Goal: Task Accomplishment & Management: Manage account settings

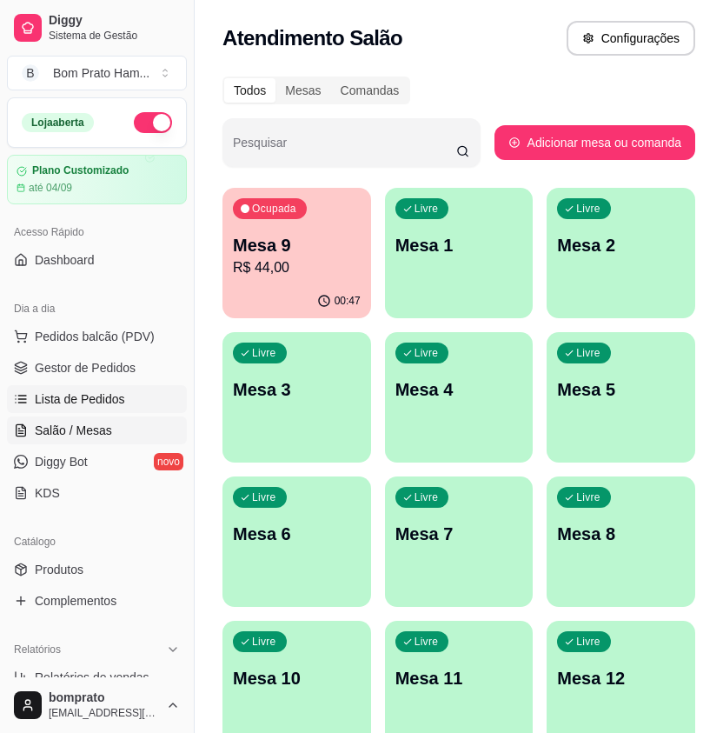
click at [71, 400] on span "Lista de Pedidos" at bounding box center [80, 398] width 90 height 17
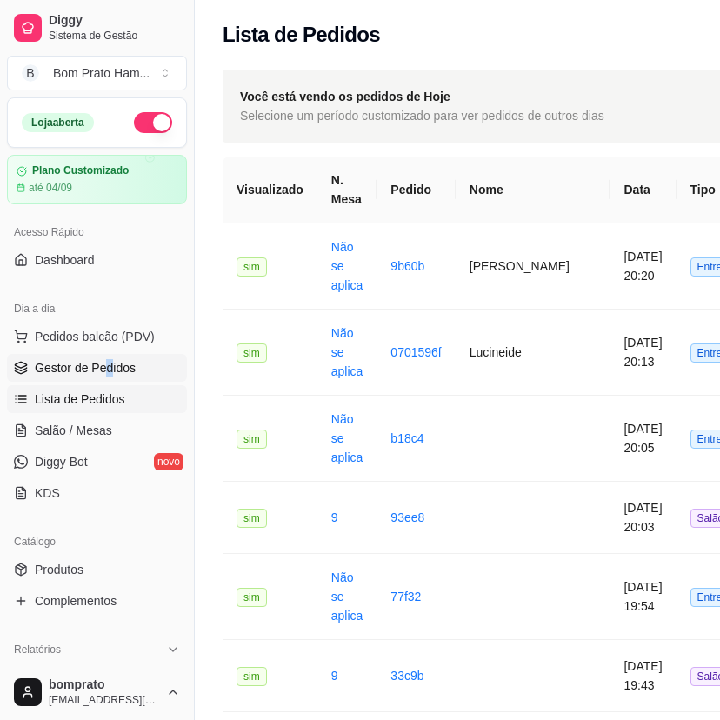
drag, startPoint x: 104, startPoint y: 353, endPoint x: 113, endPoint y: 363, distance: 13.6
click at [112, 362] on ul "Pedidos balcão (PDV) Gestor de Pedidos Lista de Pedidos Salão / Mesas Diggy Bot…" at bounding box center [97, 414] width 180 height 184
click at [146, 362] on link "Gestor de Pedidos" at bounding box center [97, 368] width 180 height 28
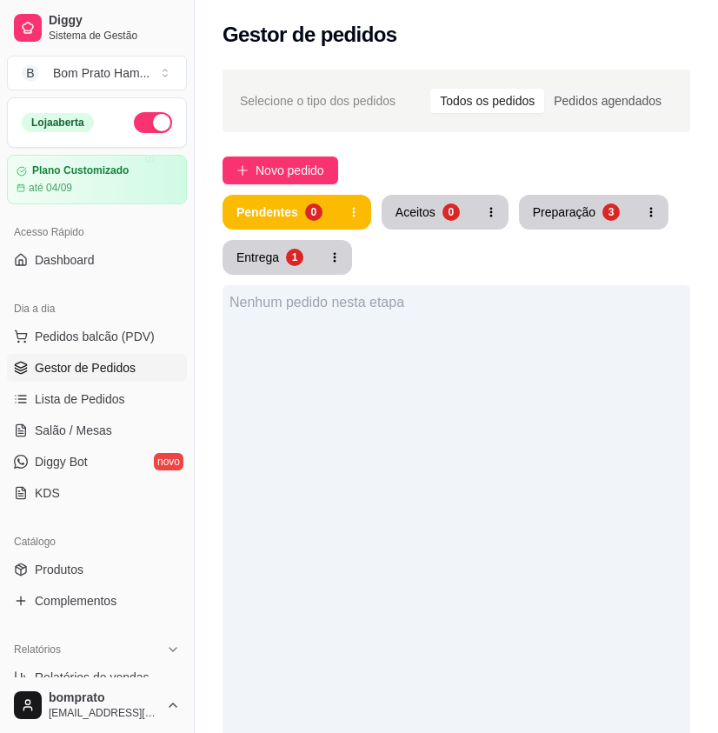
click at [424, 370] on div "Nenhum pedido nesta etapa" at bounding box center [457, 651] width 468 height 733
click at [429, 360] on div "Nenhum pedido nesta etapa" at bounding box center [457, 651] width 468 height 733
drag, startPoint x: 503, startPoint y: 293, endPoint x: 503, endPoint y: 312, distance: 19.1
click at [503, 310] on div "Nenhum pedido nesta etapa" at bounding box center [457, 651] width 468 height 733
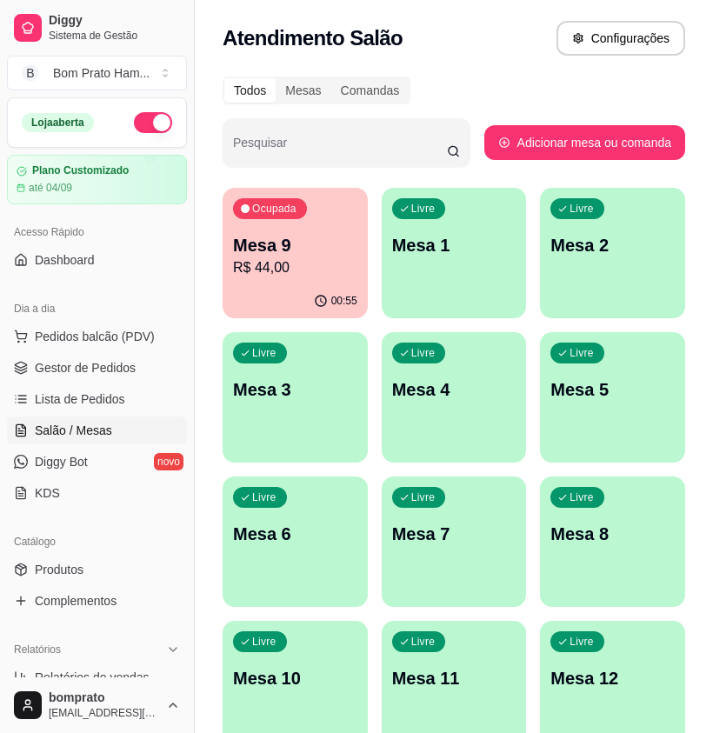
click at [332, 279] on div "Ocupada Mesa 9 R$ 44,00" at bounding box center [295, 236] width 145 height 96
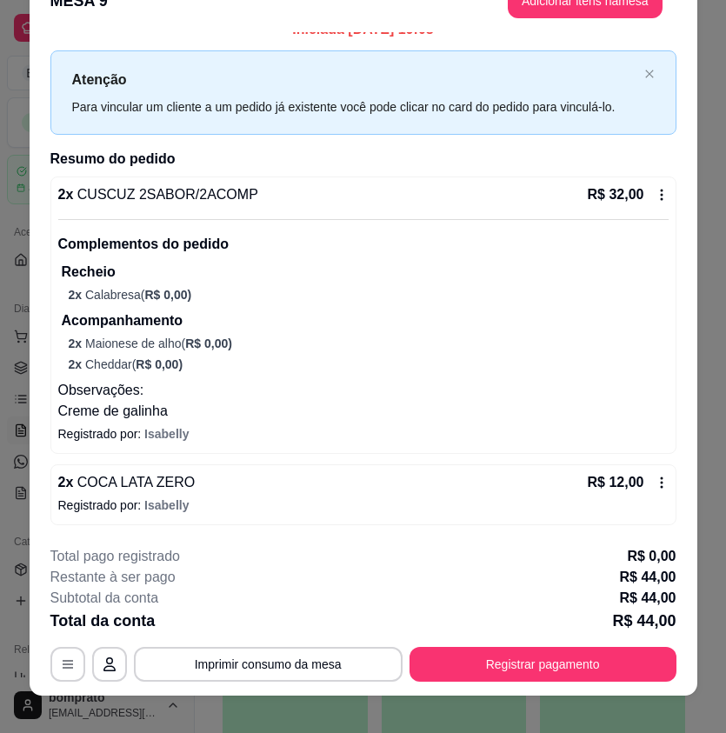
scroll to position [52, 0]
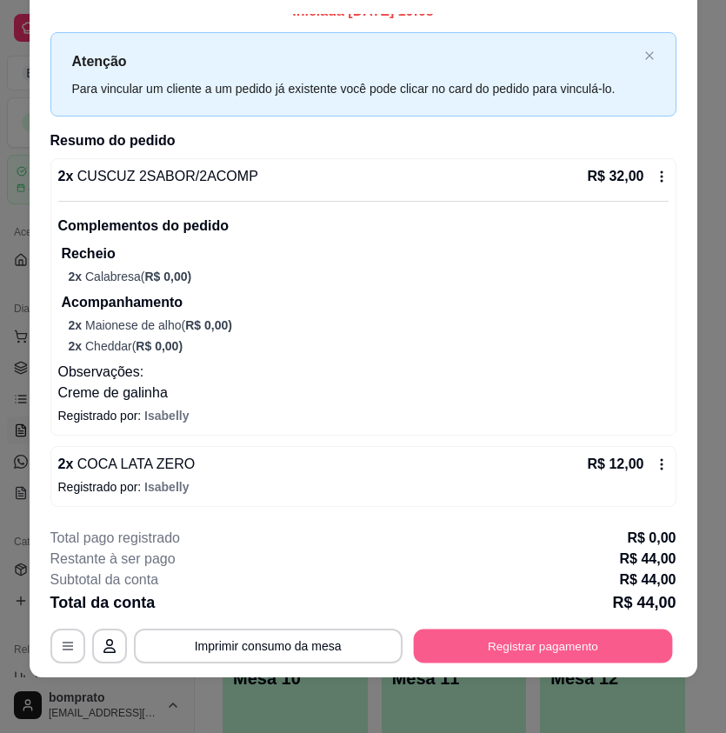
click at [633, 655] on button "Registrar pagamento" at bounding box center [542, 645] width 259 height 34
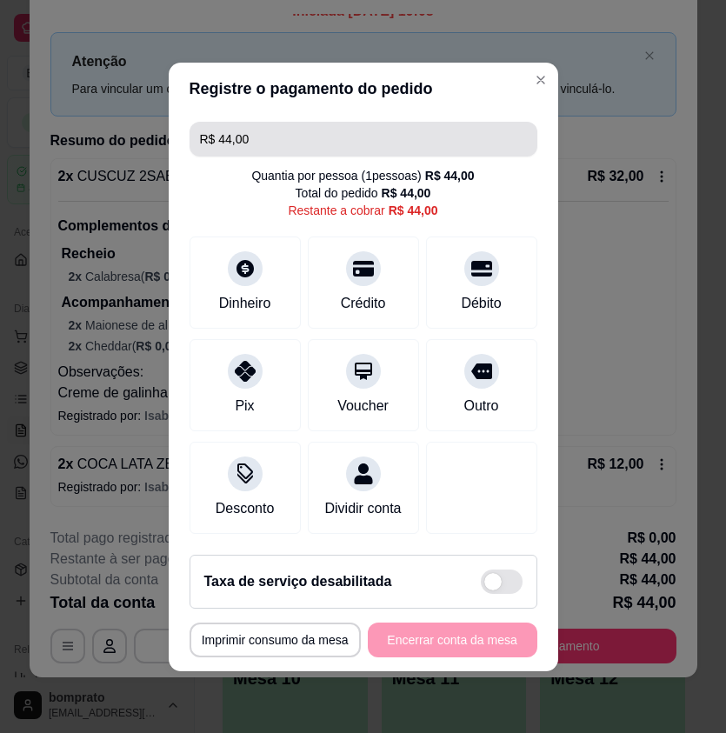
click at [469, 126] on input "R$ 44,00" at bounding box center [363, 139] width 327 height 35
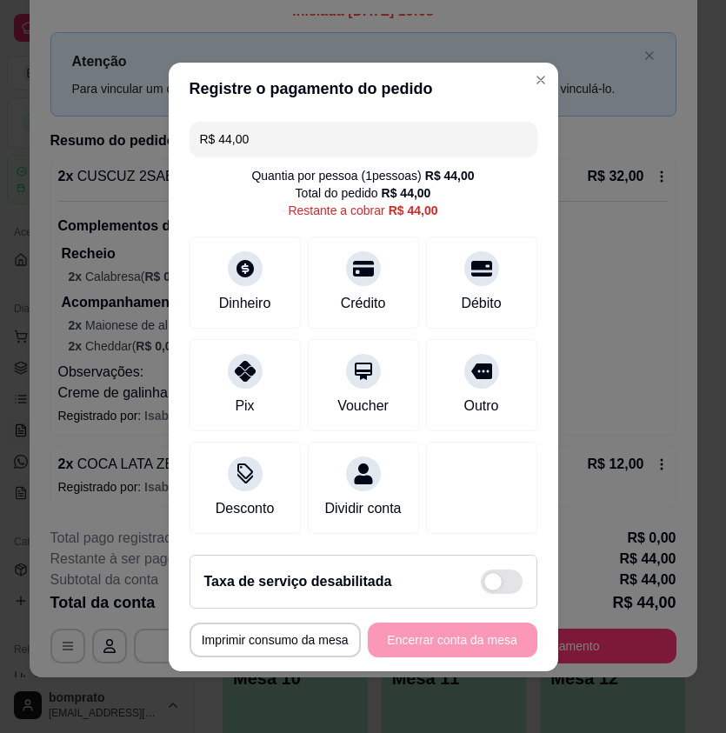
click at [448, 130] on input "R$ 44,00" at bounding box center [363, 139] width 327 height 35
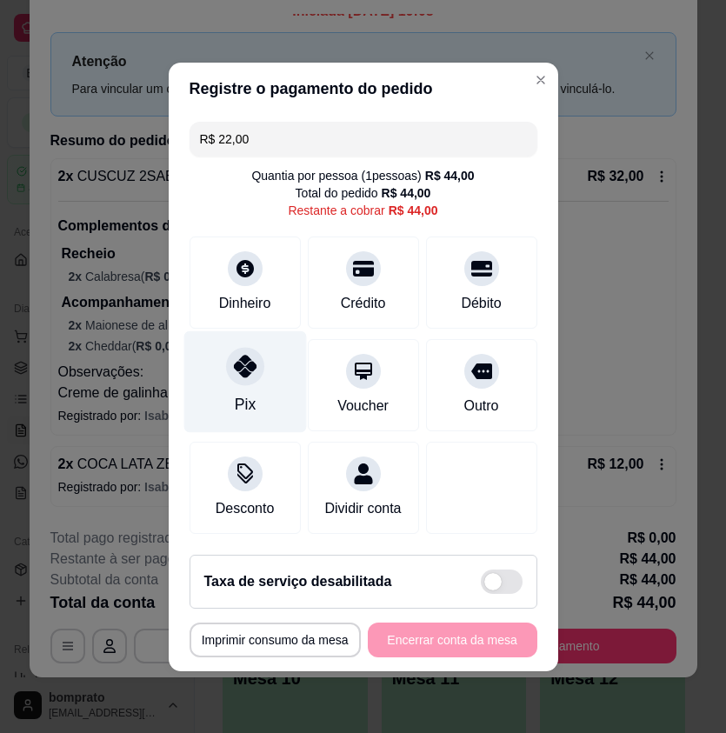
click at [220, 336] on div "Pix" at bounding box center [244, 381] width 123 height 102
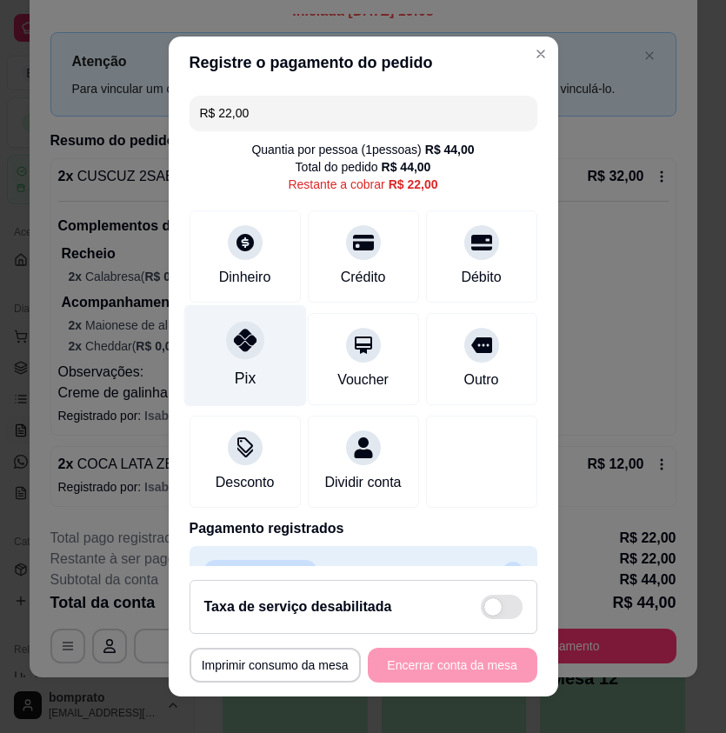
click at [251, 342] on div at bounding box center [245, 341] width 38 height 38
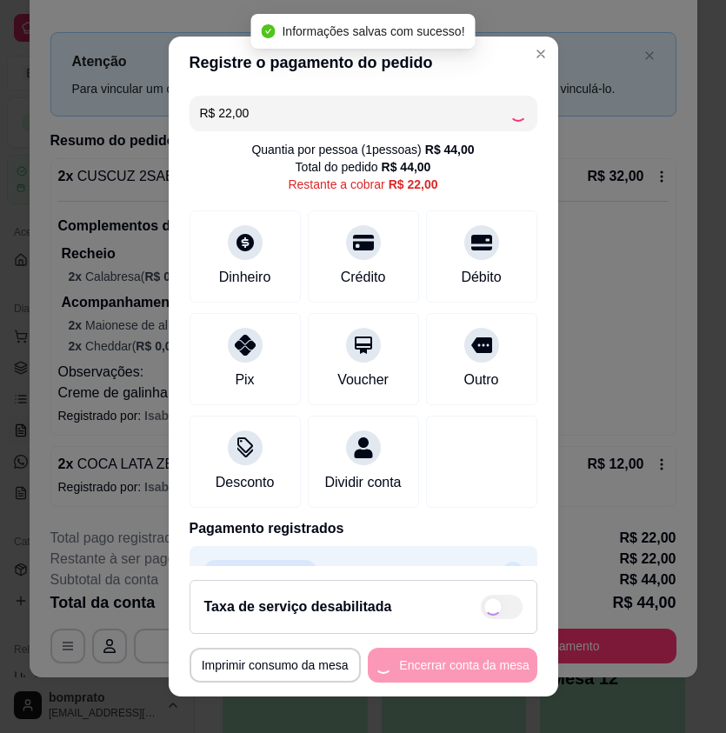
type input "R$ 0,00"
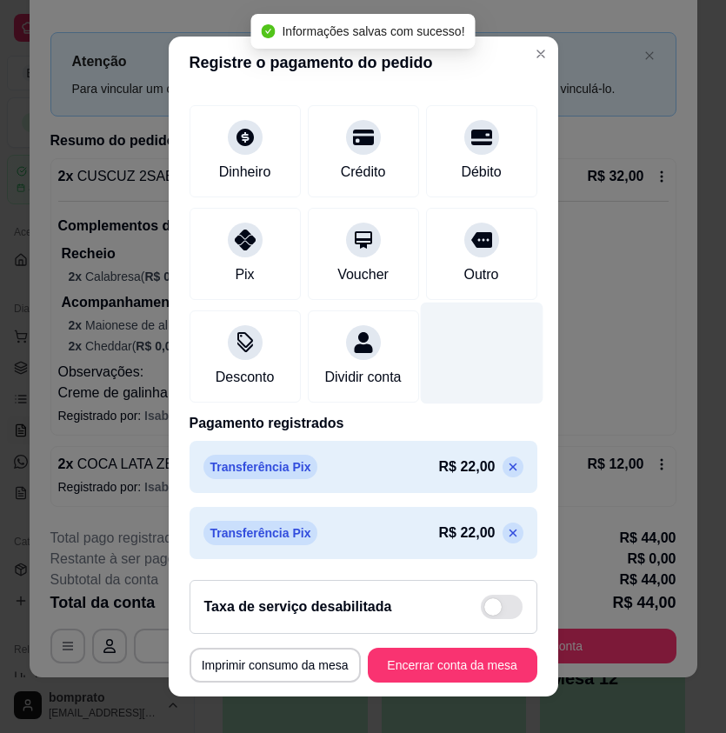
scroll to position [109, 0]
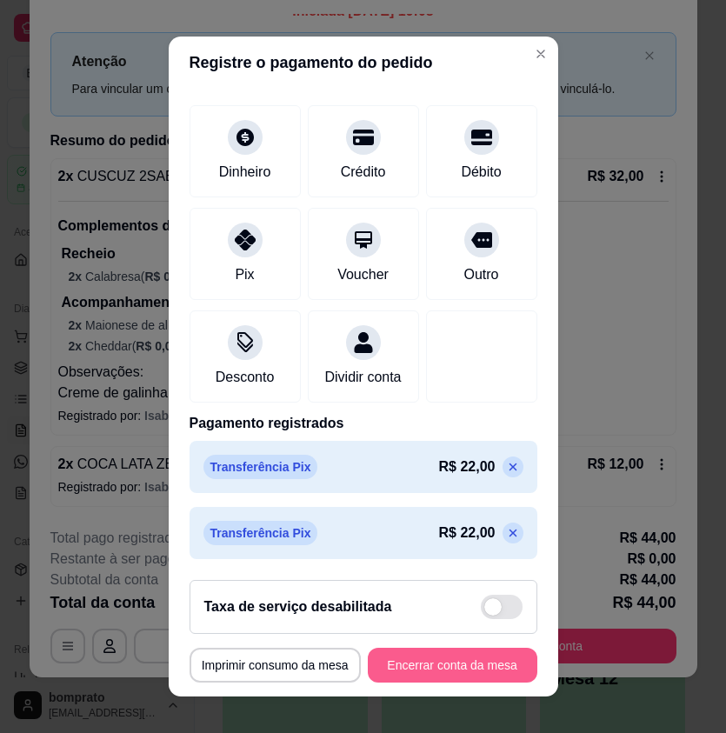
click at [489, 673] on button "Encerrar conta da mesa" at bounding box center [453, 665] width 170 height 35
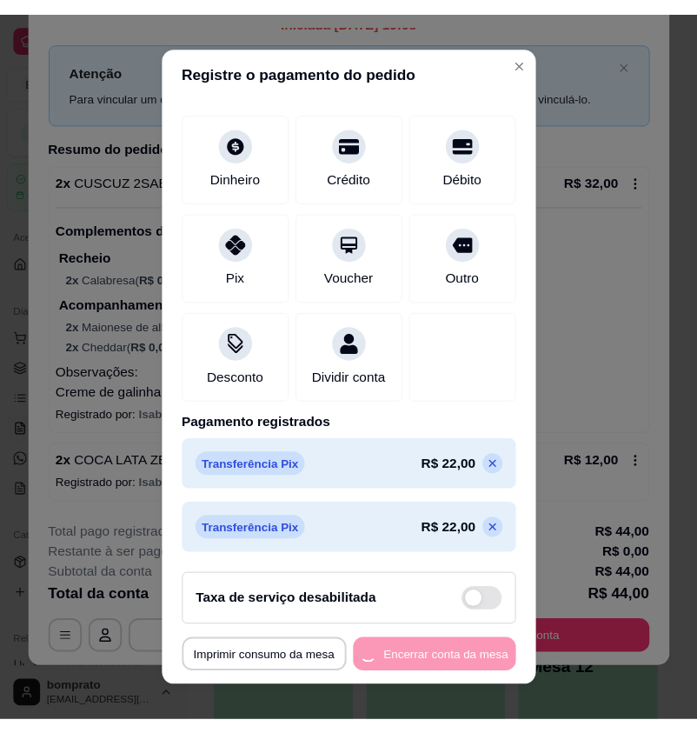
scroll to position [0, 0]
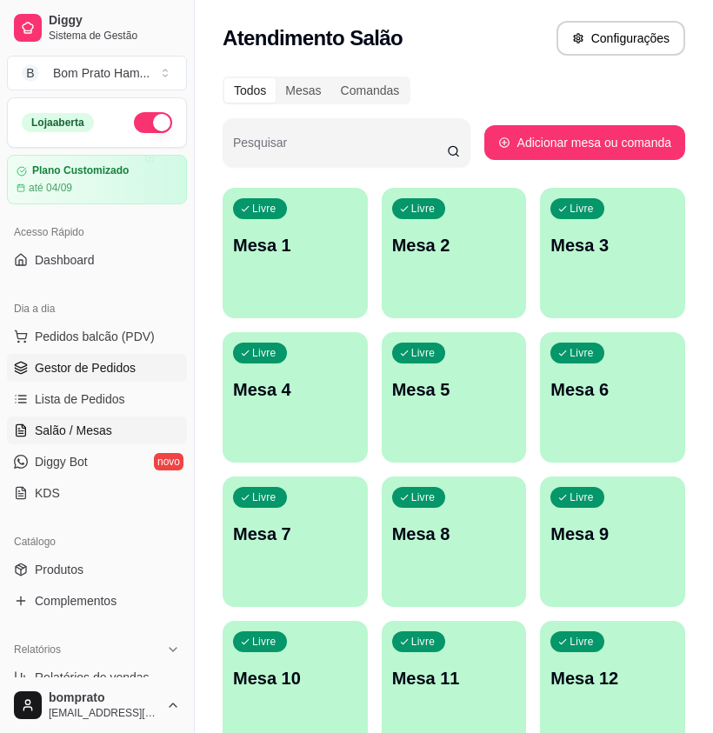
drag, startPoint x: 114, startPoint y: 362, endPoint x: 132, endPoint y: 355, distance: 19.5
click at [116, 362] on span "Gestor de Pedidos" at bounding box center [85, 367] width 101 height 17
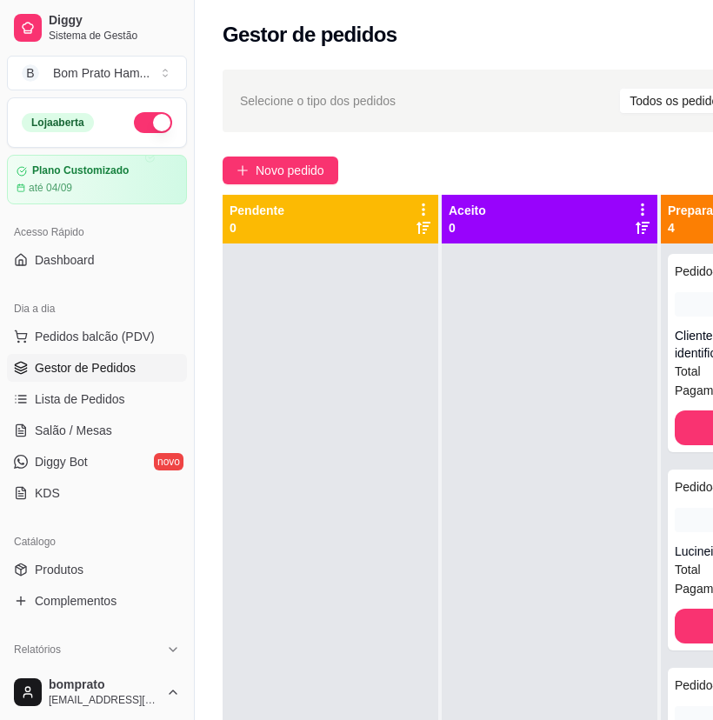
click at [405, 106] on div "Selecione o tipo dos pedidos Todos os pedidos Pedidos agendados" at bounding box center [551, 101] width 622 height 28
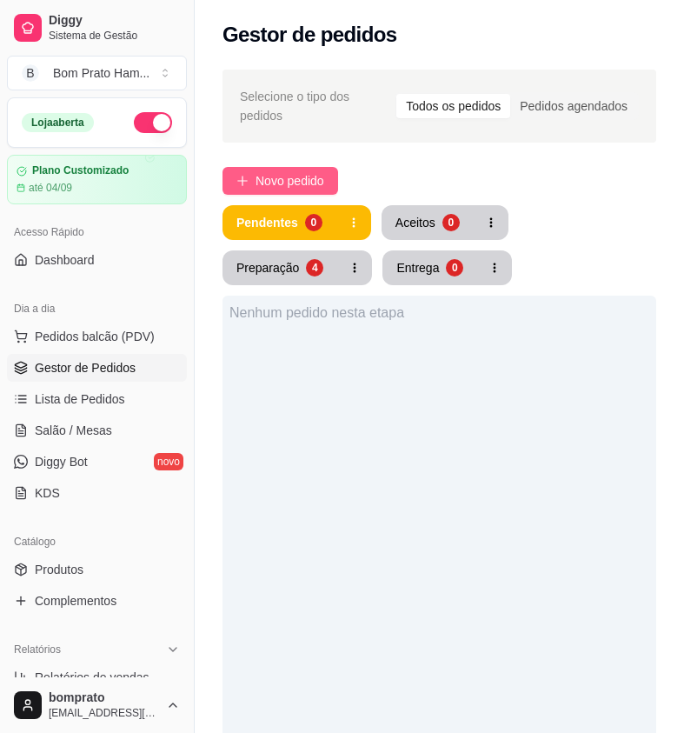
click at [283, 177] on span "Novo pedido" at bounding box center [290, 180] width 69 height 19
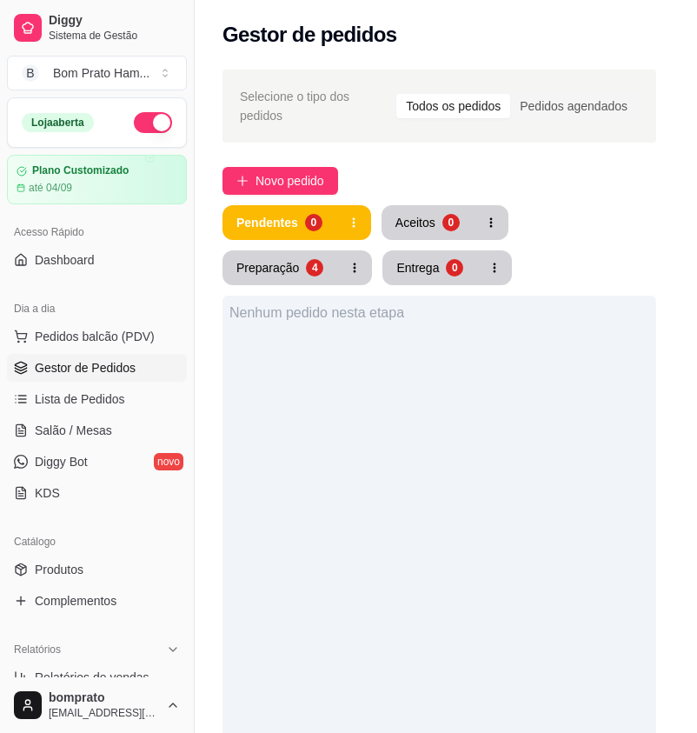
click at [179, 114] on div at bounding box center [166, 117] width 256 height 35
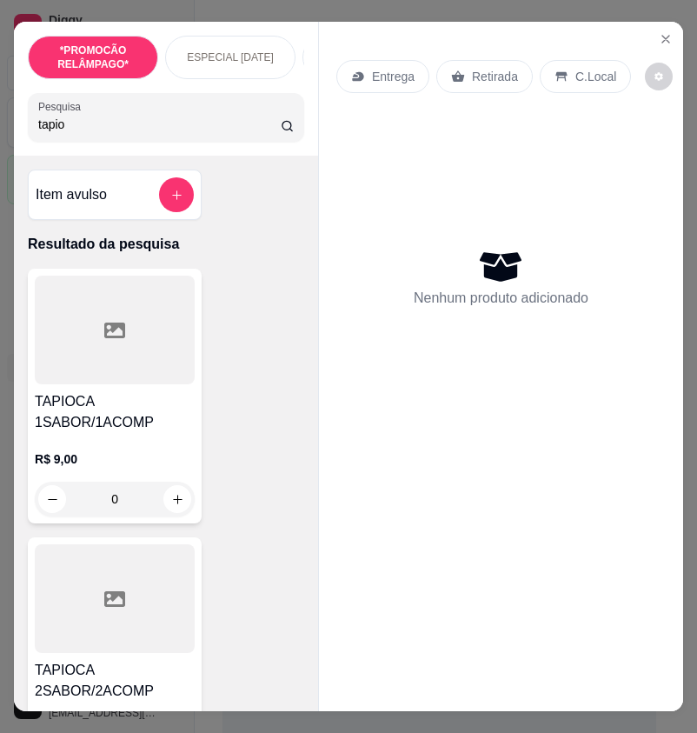
type input "tapio"
click at [164, 496] on div "0" at bounding box center [115, 499] width 160 height 35
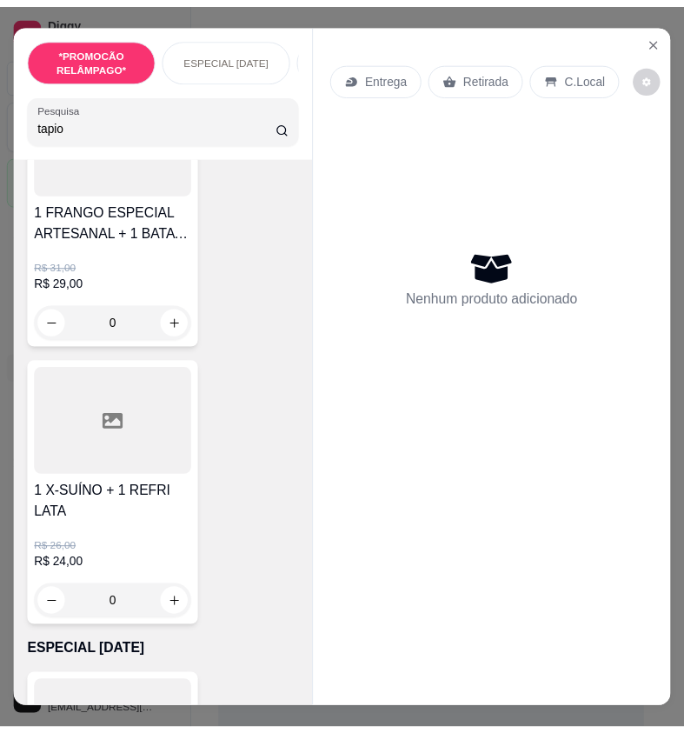
scroll to position [3477, 0]
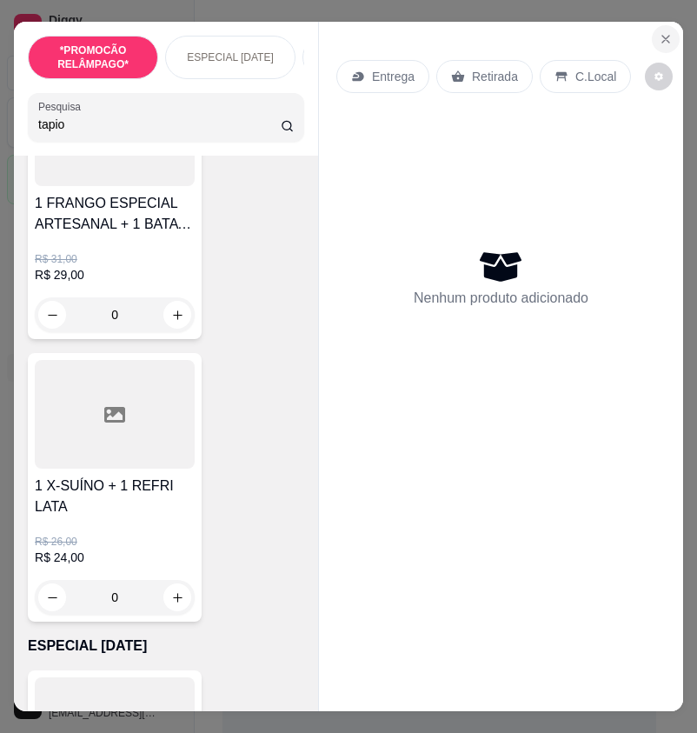
click at [659, 34] on icon "Close" at bounding box center [666, 39] width 14 height 14
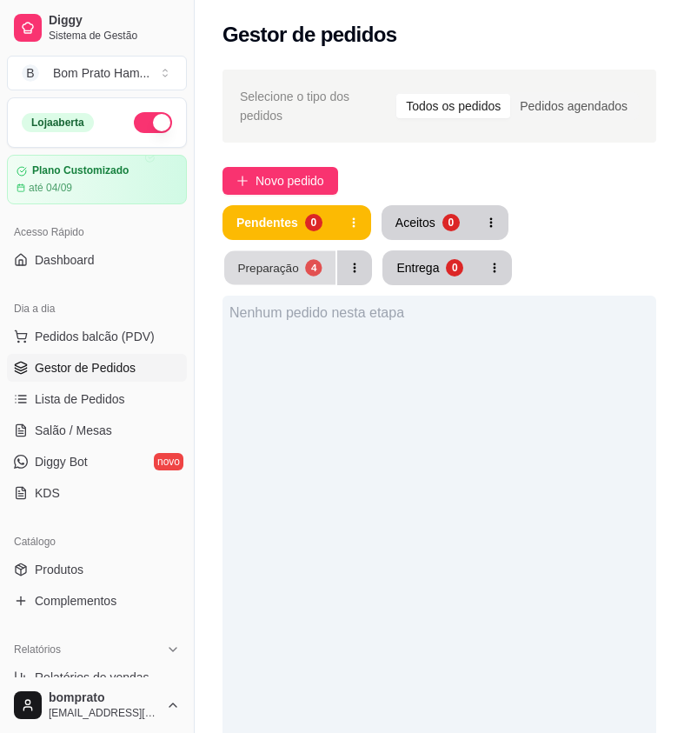
click at [312, 251] on button "Preparação 4" at bounding box center [279, 268] width 111 height 34
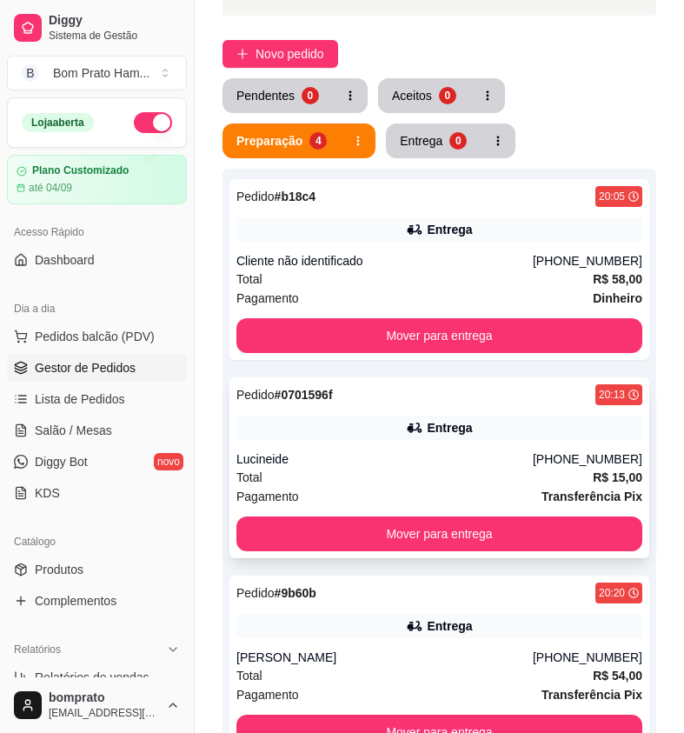
scroll to position [174, 0]
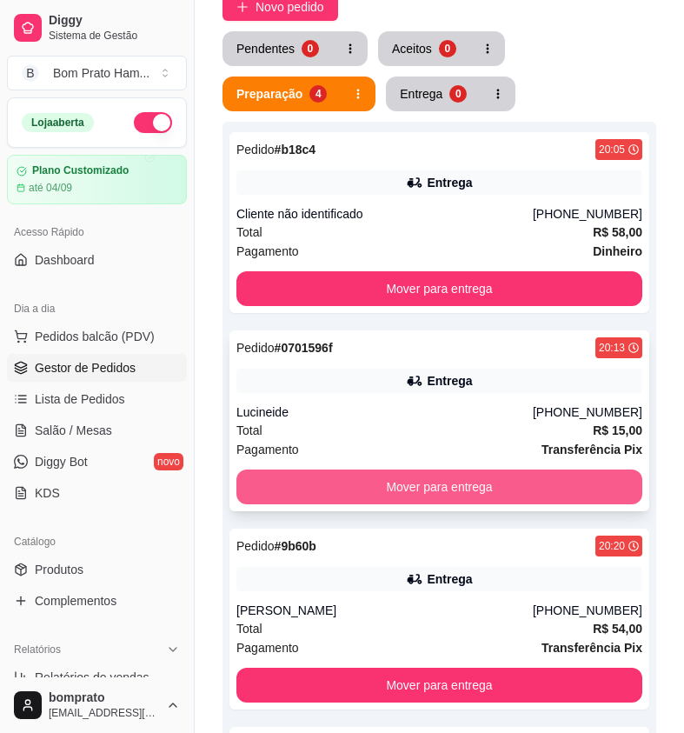
click at [503, 472] on button "Mover para entrega" at bounding box center [439, 486] width 406 height 35
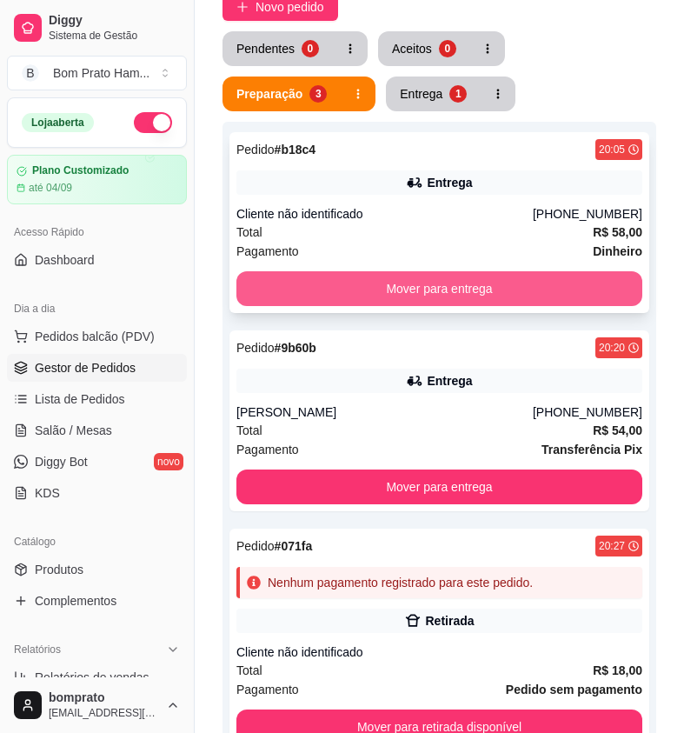
click at [601, 271] on button "Mover para entrega" at bounding box center [439, 288] width 406 height 35
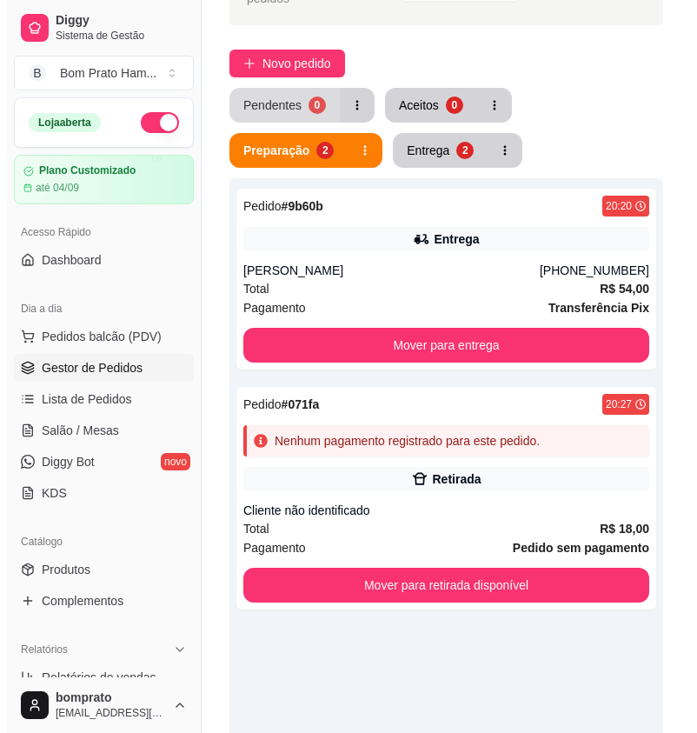
scroll to position [87, 0]
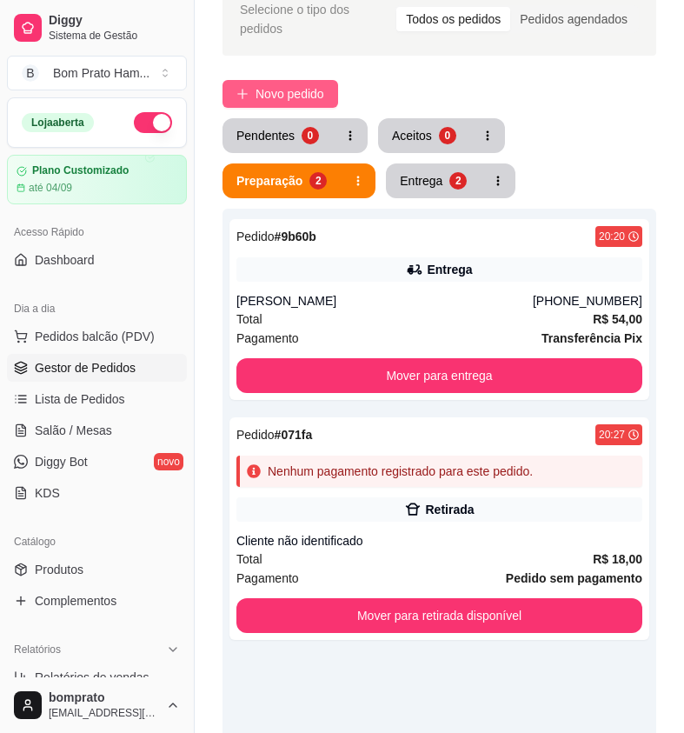
click at [254, 80] on button "Novo pedido" at bounding box center [281, 94] width 116 height 28
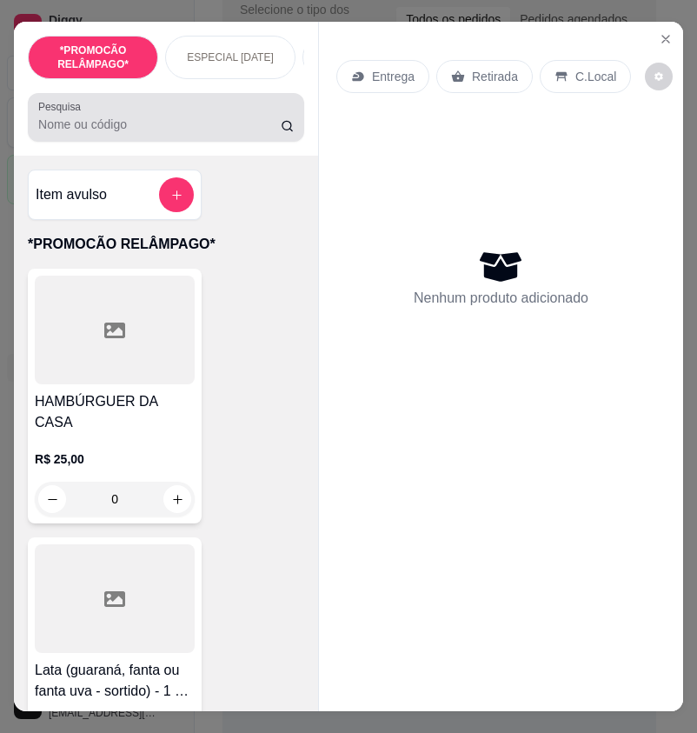
click at [184, 113] on div at bounding box center [166, 117] width 256 height 35
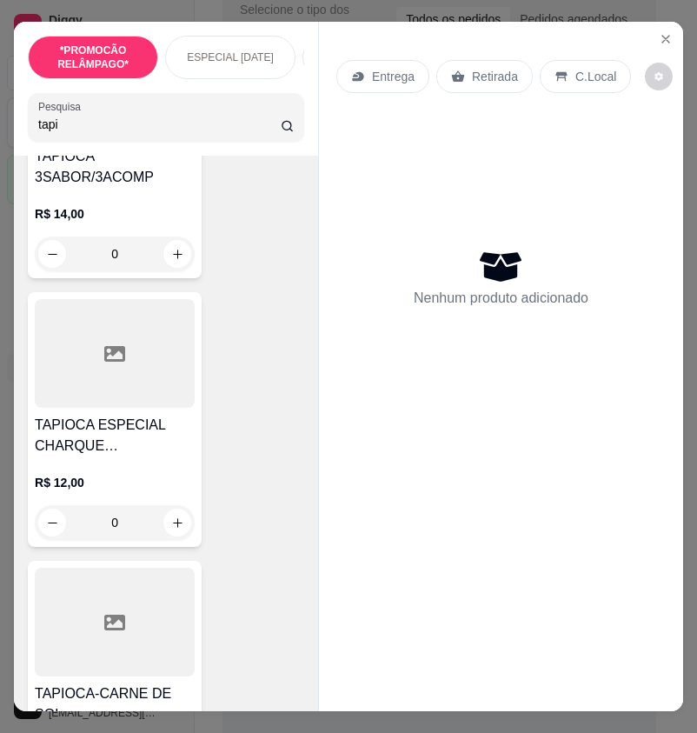
scroll to position [1043, 0]
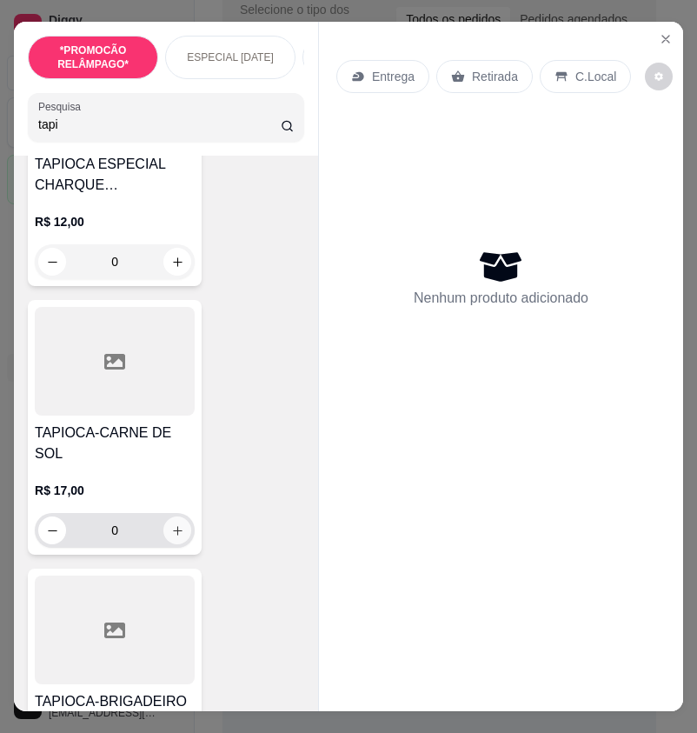
type input "tapi"
click at [172, 524] on icon "increase-product-quantity" at bounding box center [177, 530] width 13 height 13
type input "1"
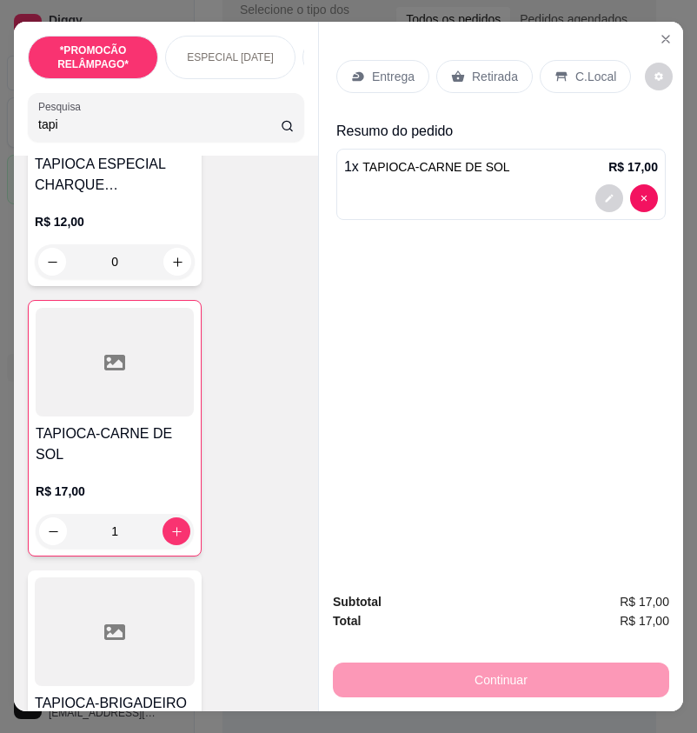
click at [396, 68] on p "Entrega" at bounding box center [393, 76] width 43 height 17
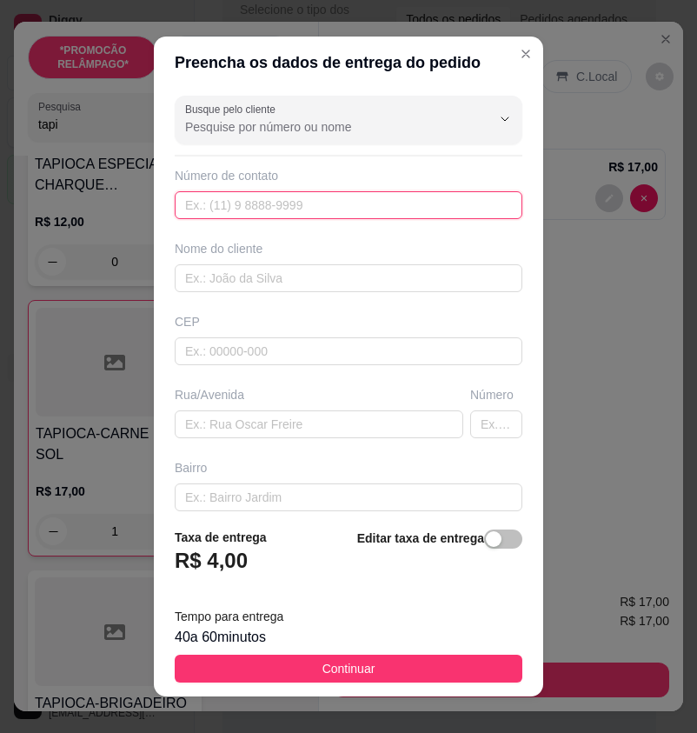
click at [309, 214] on input "text" at bounding box center [349, 205] width 348 height 28
click at [484, 534] on span "button" at bounding box center [503, 538] width 38 height 19
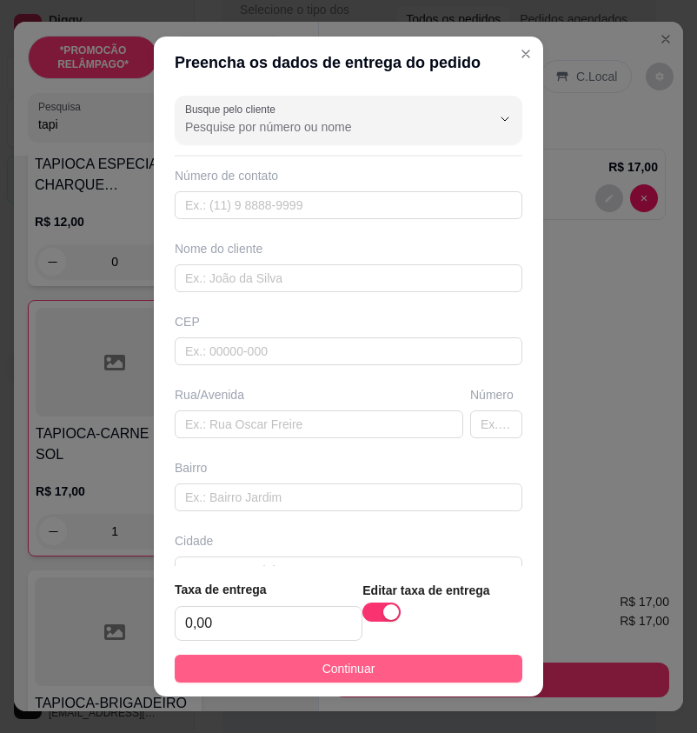
click at [435, 661] on button "Continuar" at bounding box center [349, 669] width 348 height 28
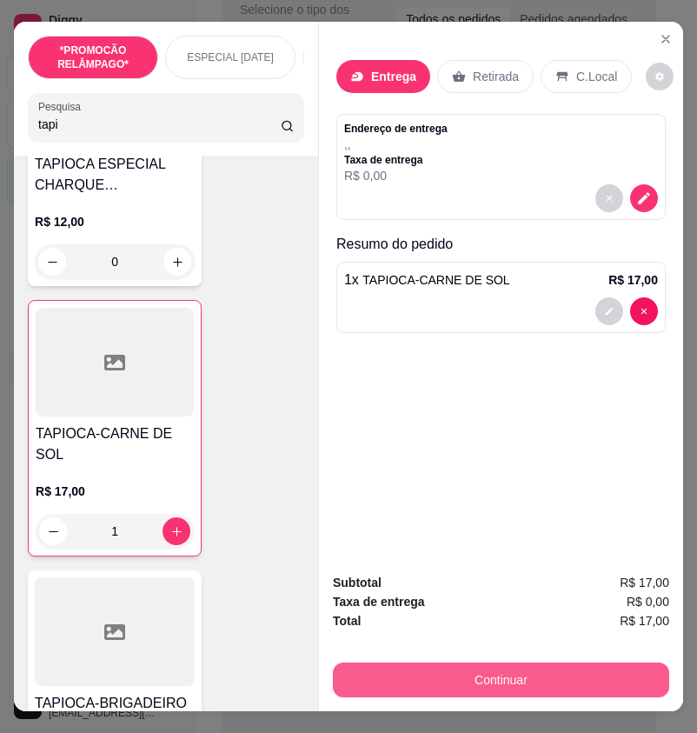
click at [492, 664] on button "Continuar" at bounding box center [501, 679] width 336 height 35
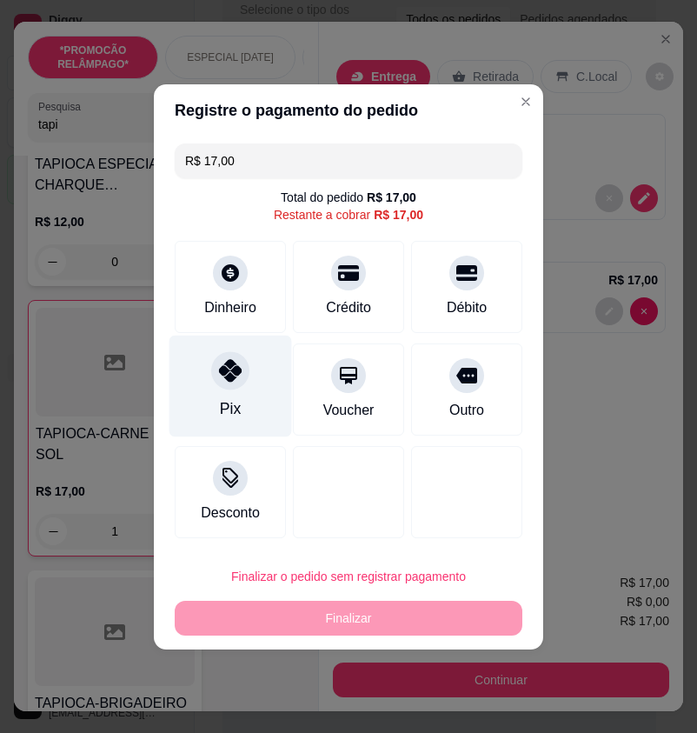
click at [249, 388] on div "Pix" at bounding box center [231, 386] width 123 height 102
type input "R$ 0,00"
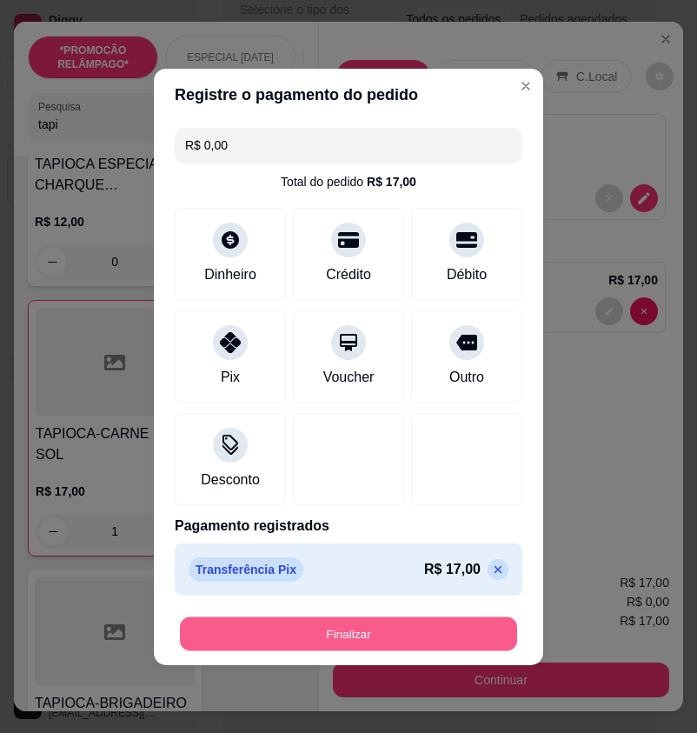
click at [473, 635] on button "Finalizar" at bounding box center [348, 633] width 337 height 34
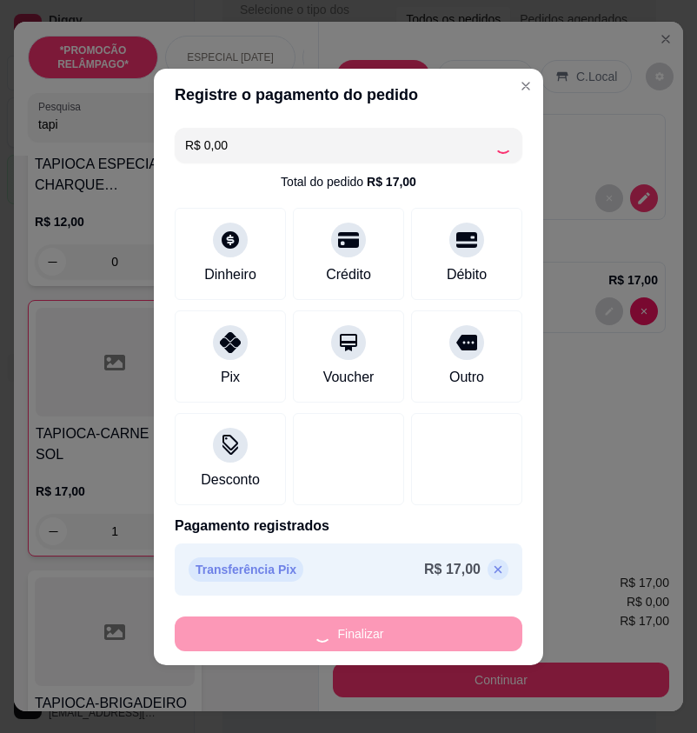
type input "0"
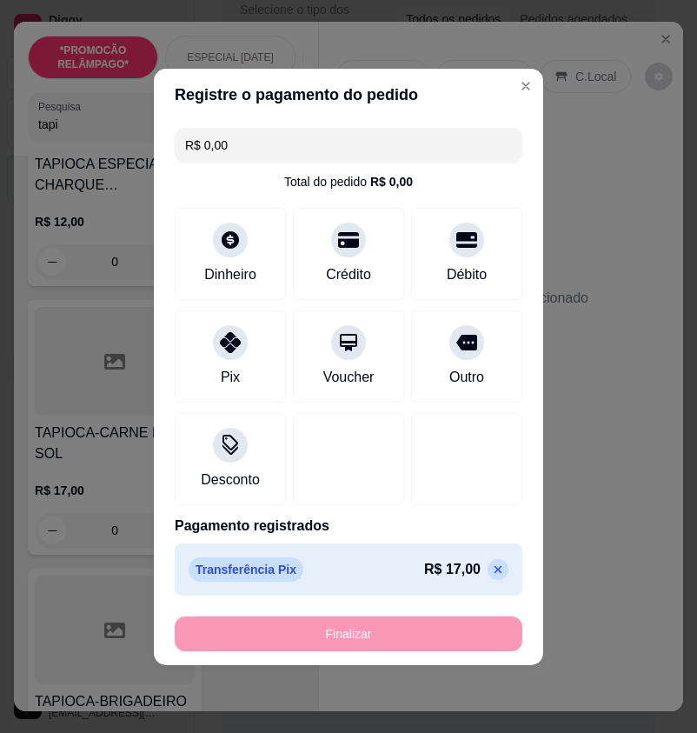
type input "-R$ 17,00"
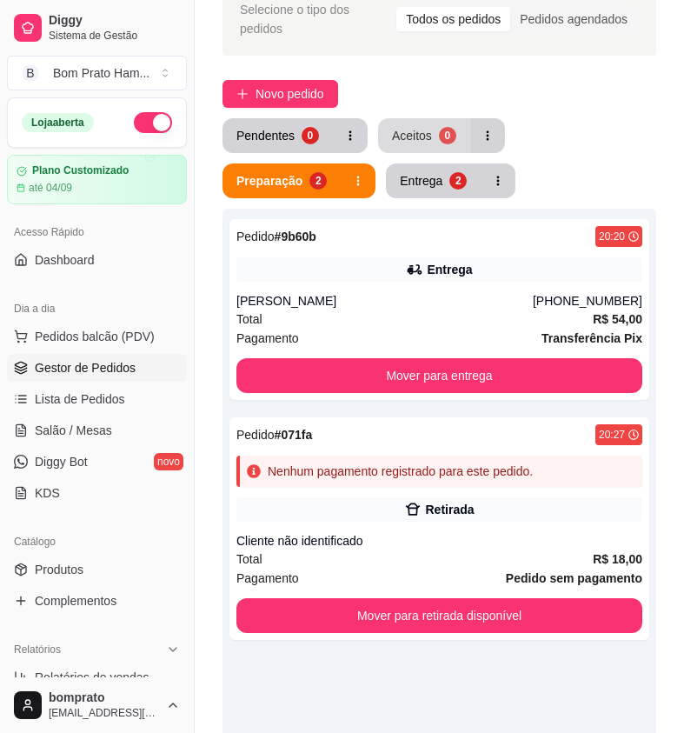
click at [424, 129] on div "Aceitos" at bounding box center [412, 135] width 40 height 17
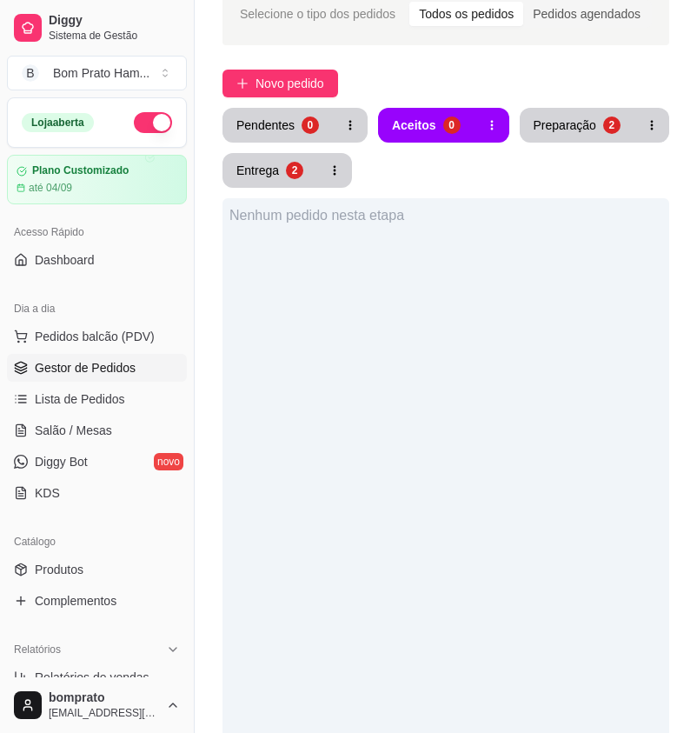
click at [450, 332] on div "Nenhum pedido nesta etapa" at bounding box center [446, 564] width 447 height 733
